Goal: Task Accomplishment & Management: Use online tool/utility

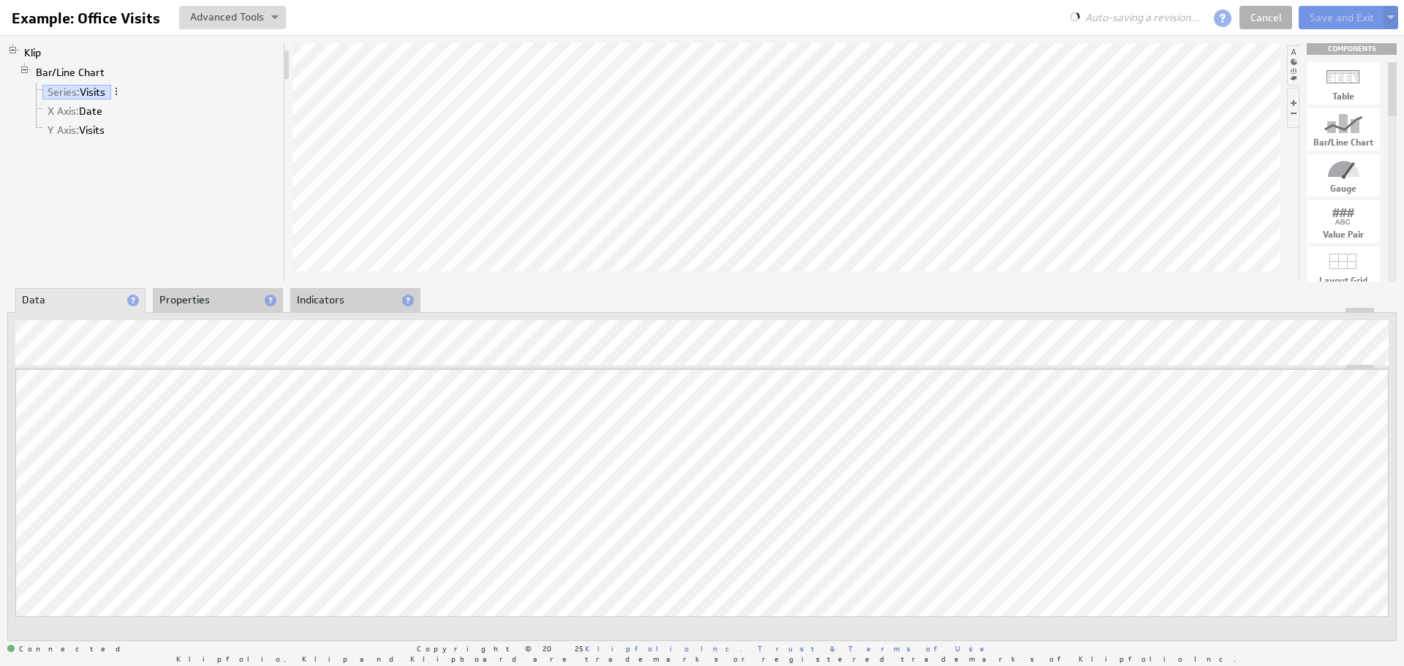
click at [100, 103] on li "X Axis: Date" at bounding box center [154, 111] width 247 height 19
click at [97, 113] on link "X Axis: Date" at bounding box center [75, 111] width 66 height 15
click at [95, 121] on li "Y Axis: Visits" at bounding box center [154, 130] width 247 height 19
click at [91, 130] on link "Y Axis: Visits" at bounding box center [76, 130] width 68 height 15
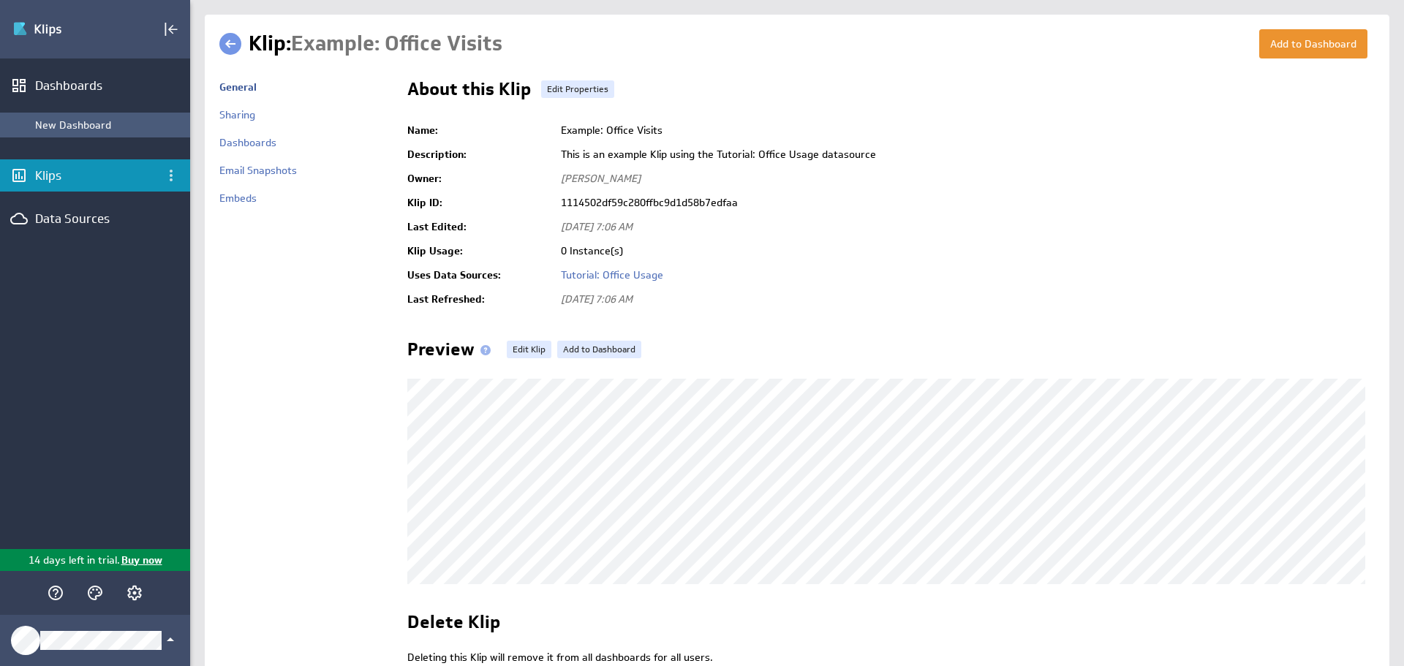
click at [76, 113] on div "New Dashboard" at bounding box center [95, 125] width 190 height 25
